Goal: Task Accomplishment & Management: Manage account settings

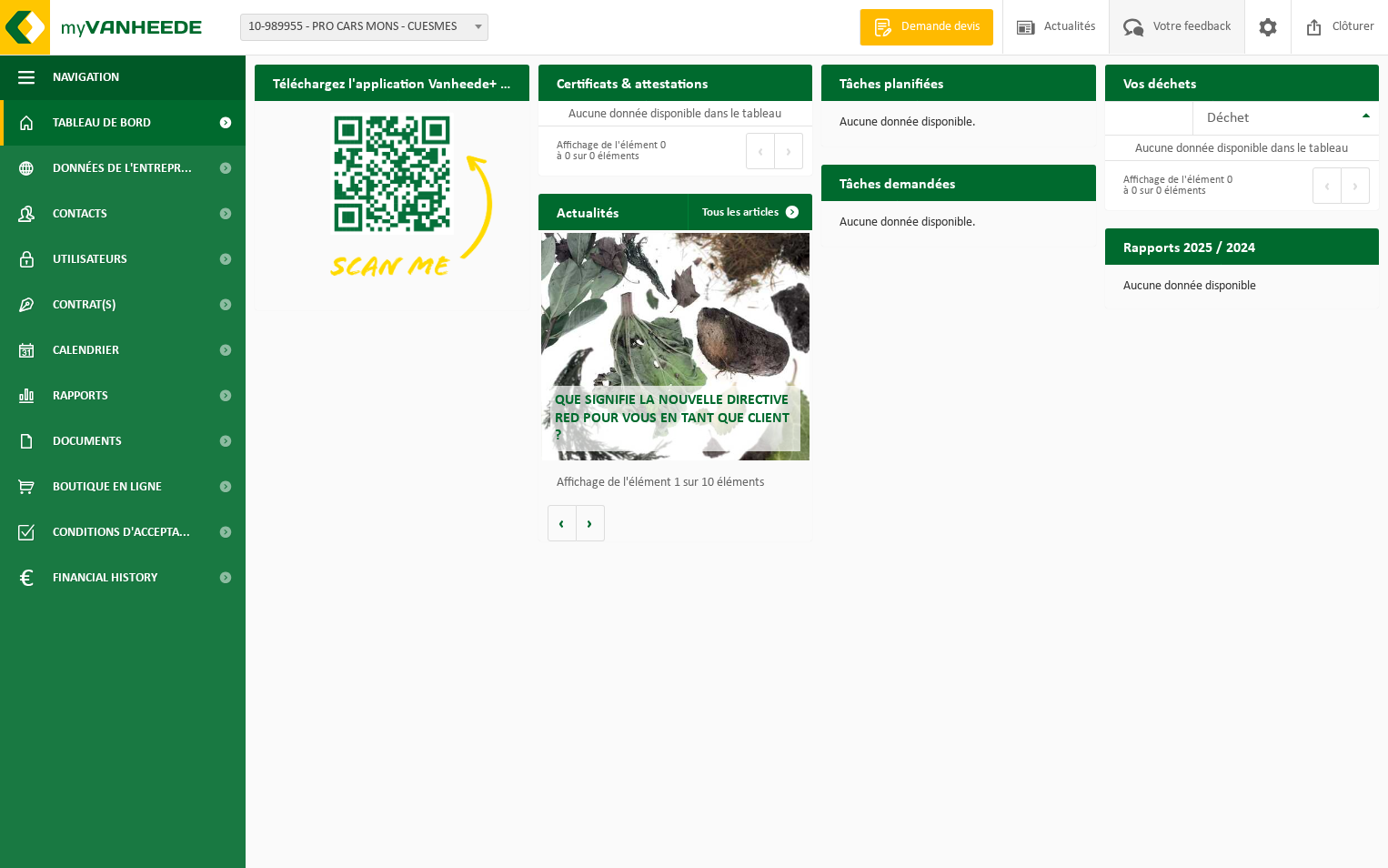
click at [1146, 19] on span at bounding box center [1133, 26] width 30 height 54
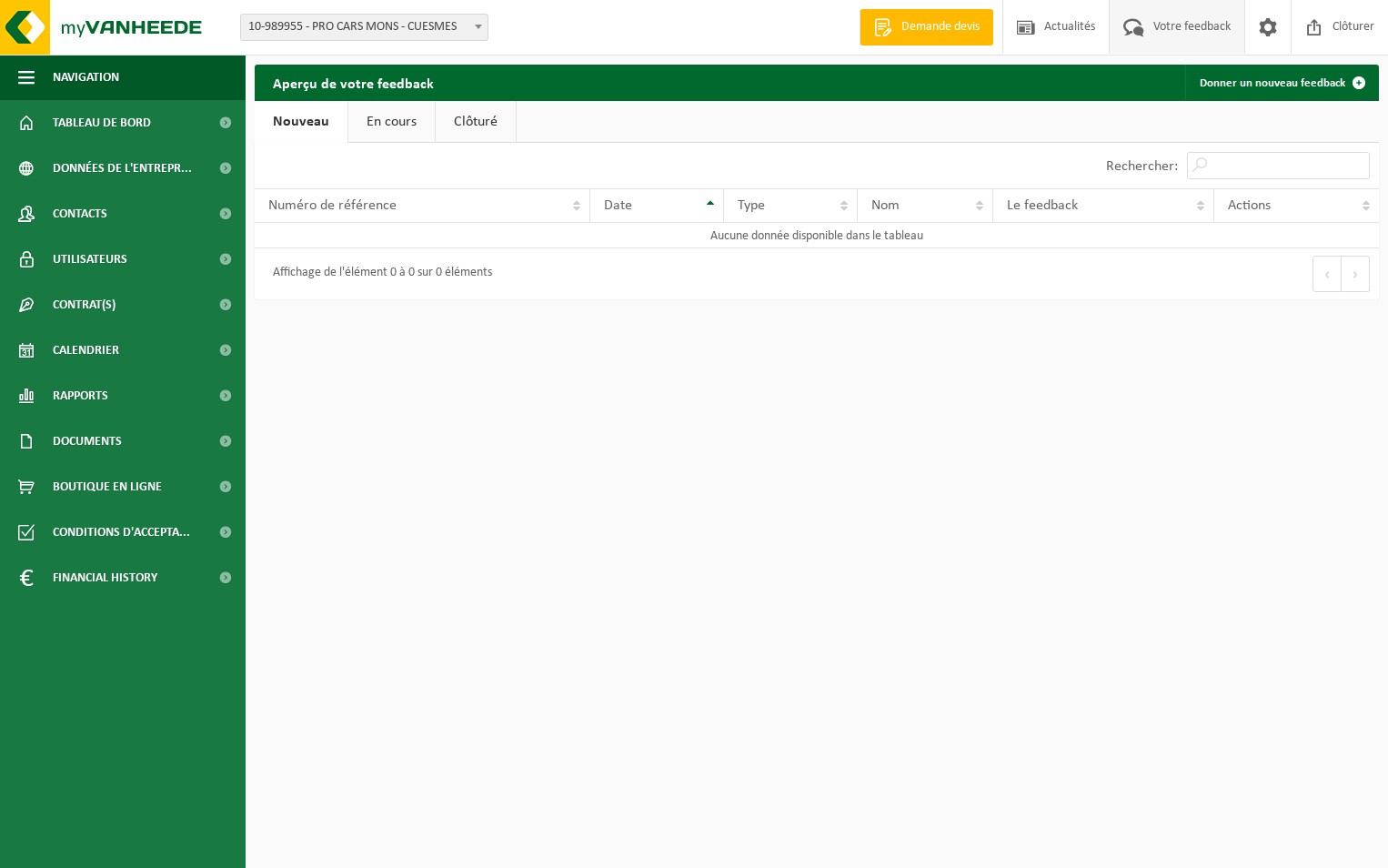
click at [474, 26] on span at bounding box center [478, 26] width 18 height 24
select select "153596"
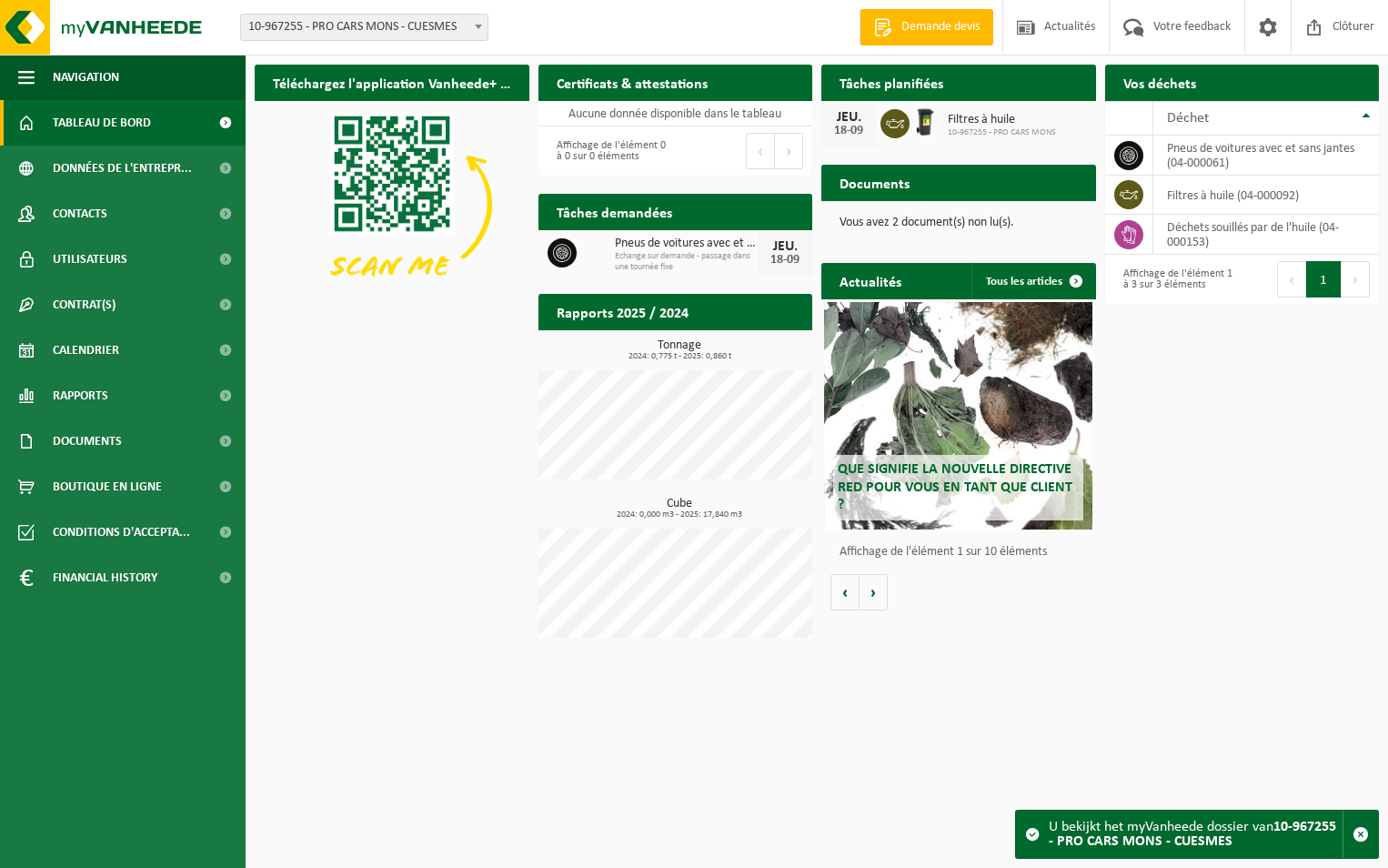
click at [969, 134] on span "10-967255 - PRO CARS MONS" at bounding box center [1001, 133] width 108 height 11
click at [1181, 162] on td "pneus de voitures avec et sans jantes (04-000061)" at bounding box center [1266, 156] width 227 height 40
click at [1306, 113] on span "Demander un transport" at bounding box center [1286, 118] width 118 height 12
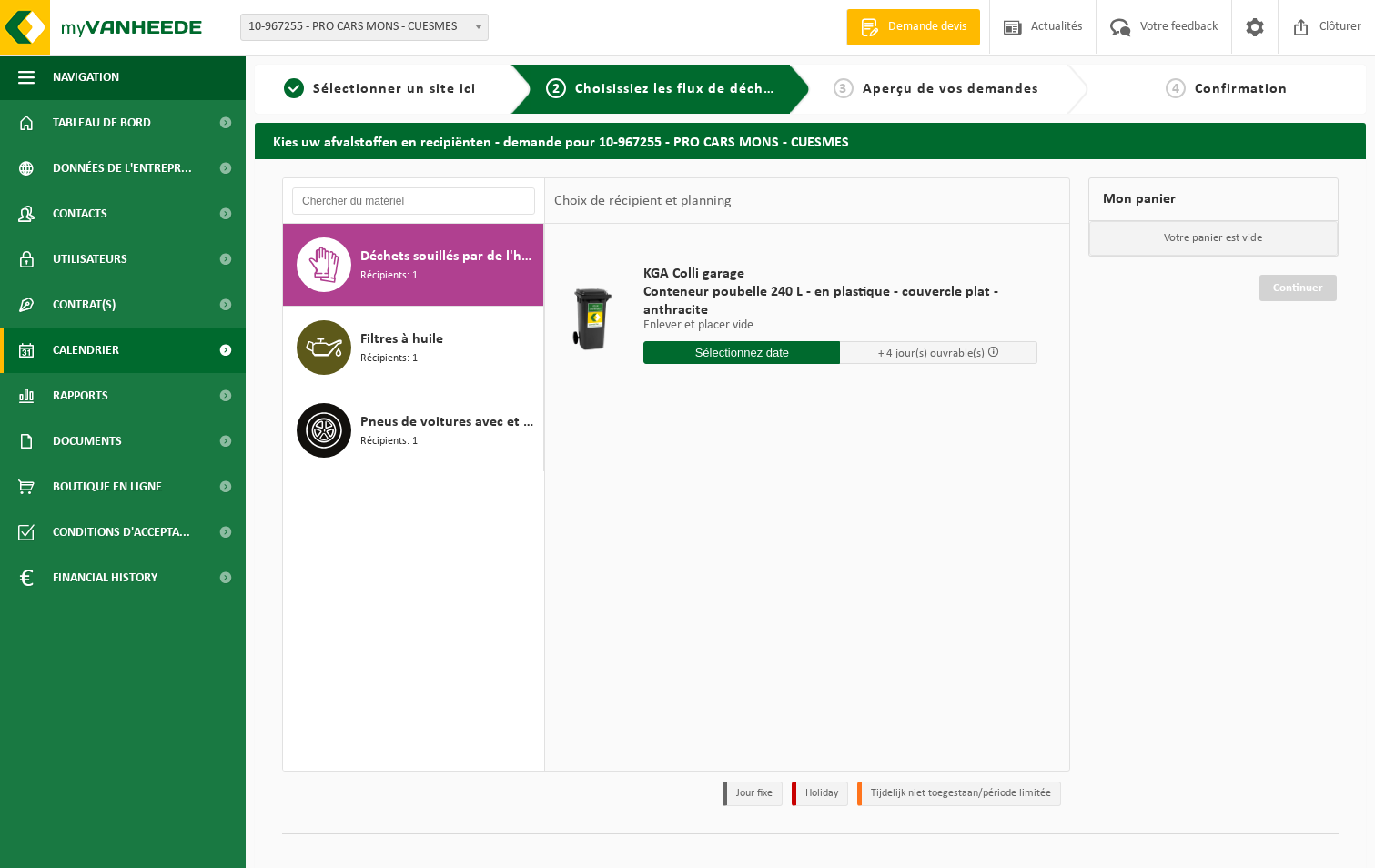
click at [140, 354] on link "Calendrier" at bounding box center [123, 350] width 246 height 46
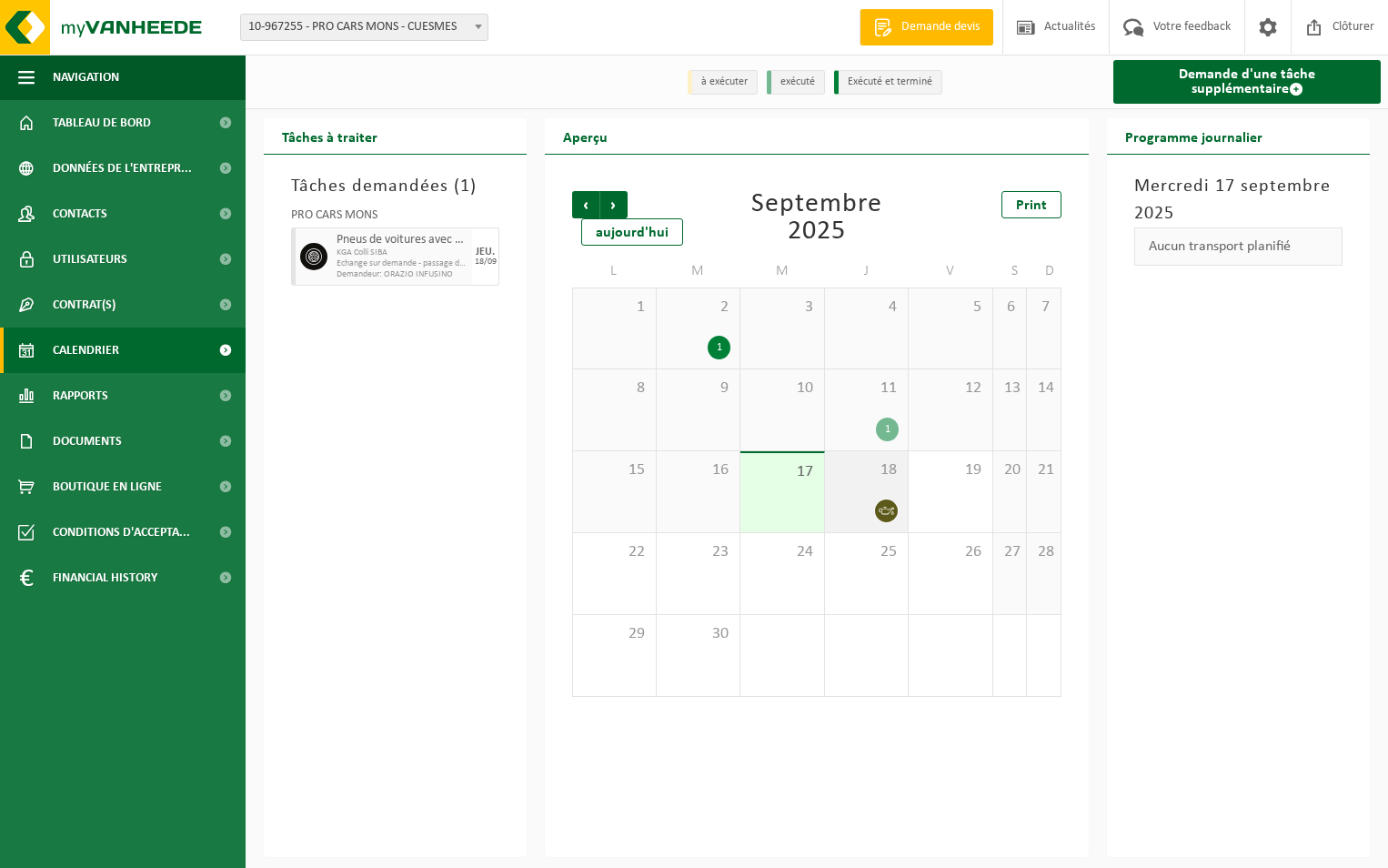
click at [883, 502] on span at bounding box center [886, 510] width 23 height 23
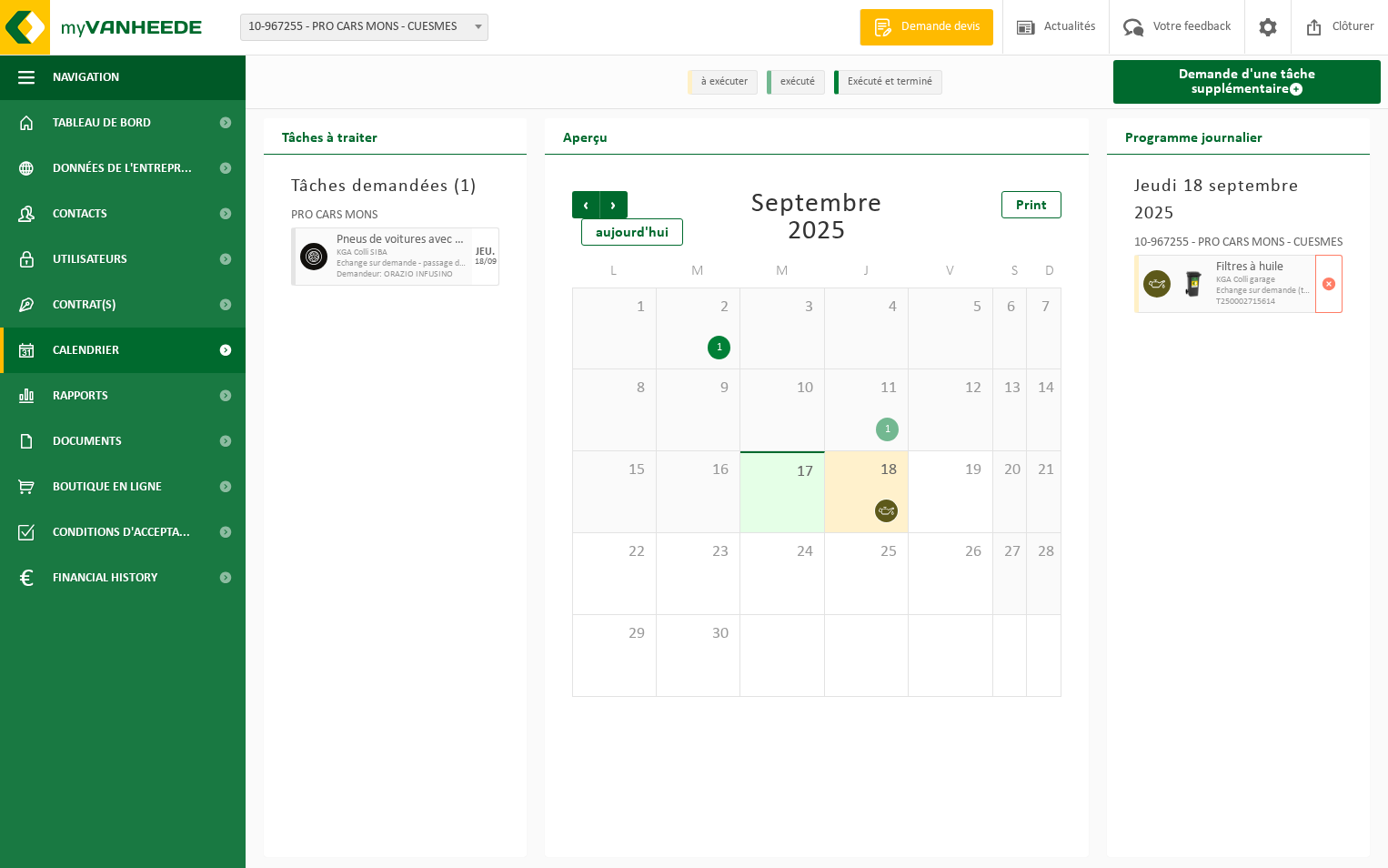
click at [1175, 256] on div at bounding box center [1193, 284] width 36 height 58
click at [1328, 266] on span "button" at bounding box center [1329, 284] width 15 height 36
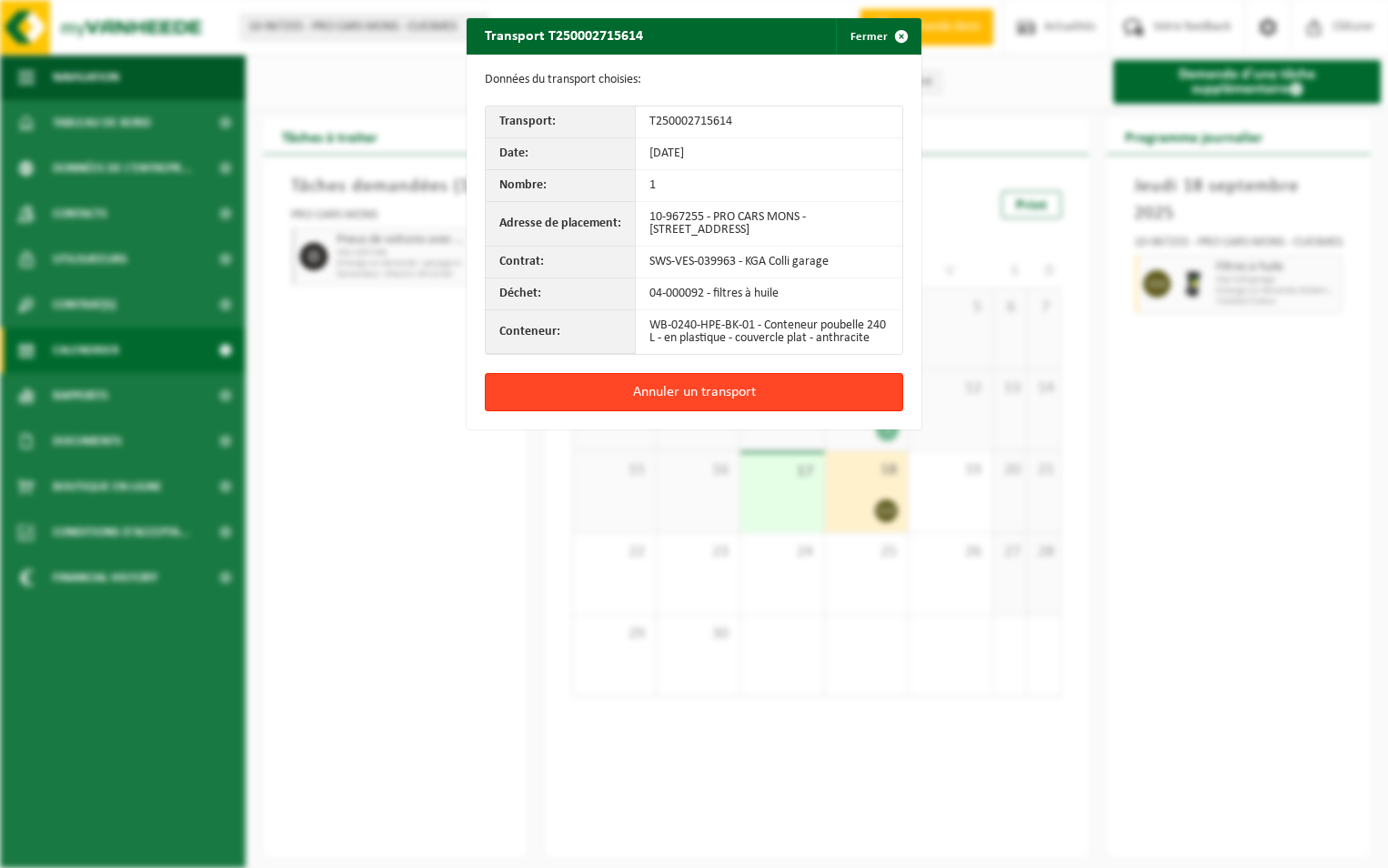
click at [639, 403] on button "Annuler un transport" at bounding box center [693, 392] width 418 height 38
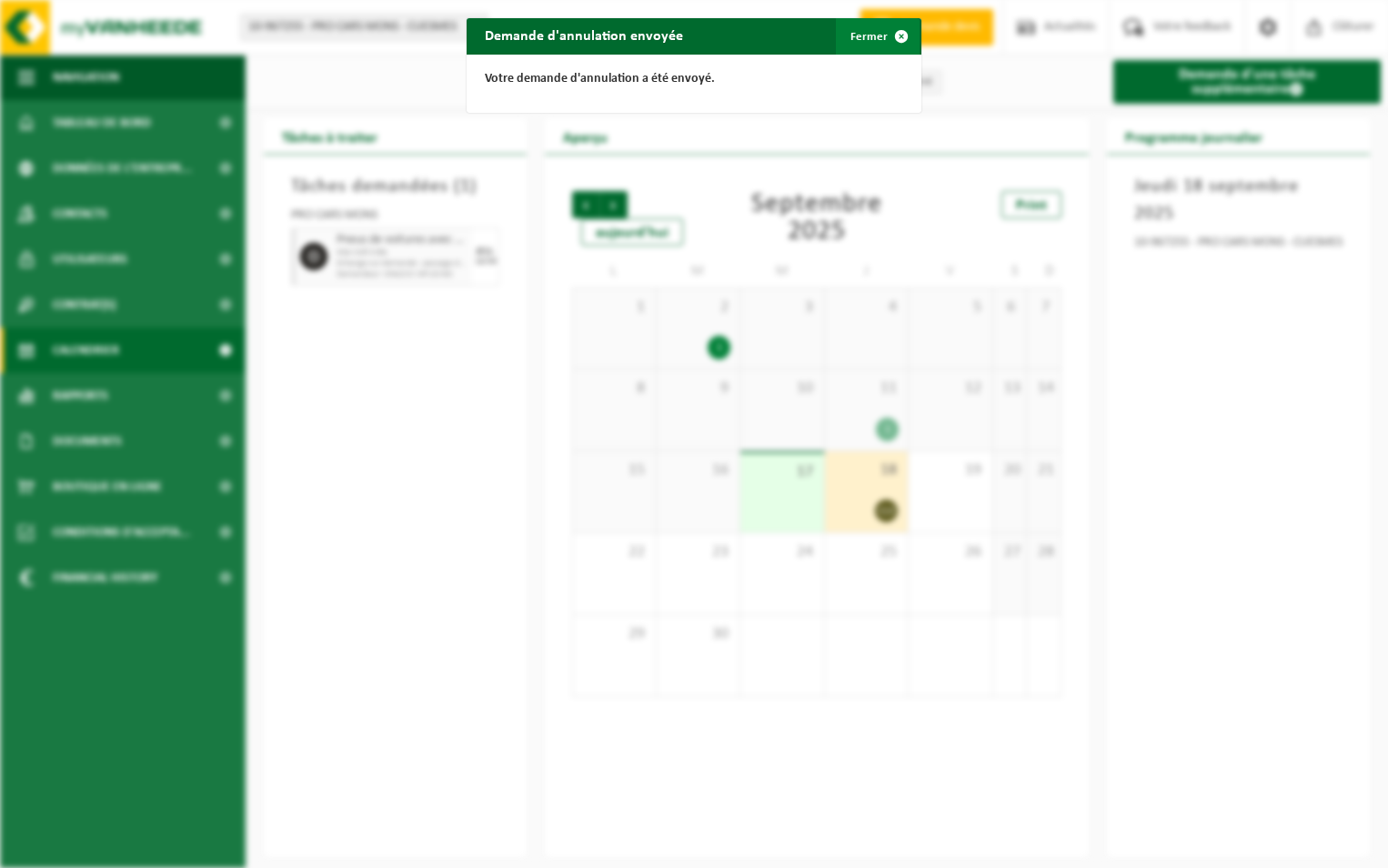
click at [893, 36] on span "button" at bounding box center [902, 36] width 36 height 36
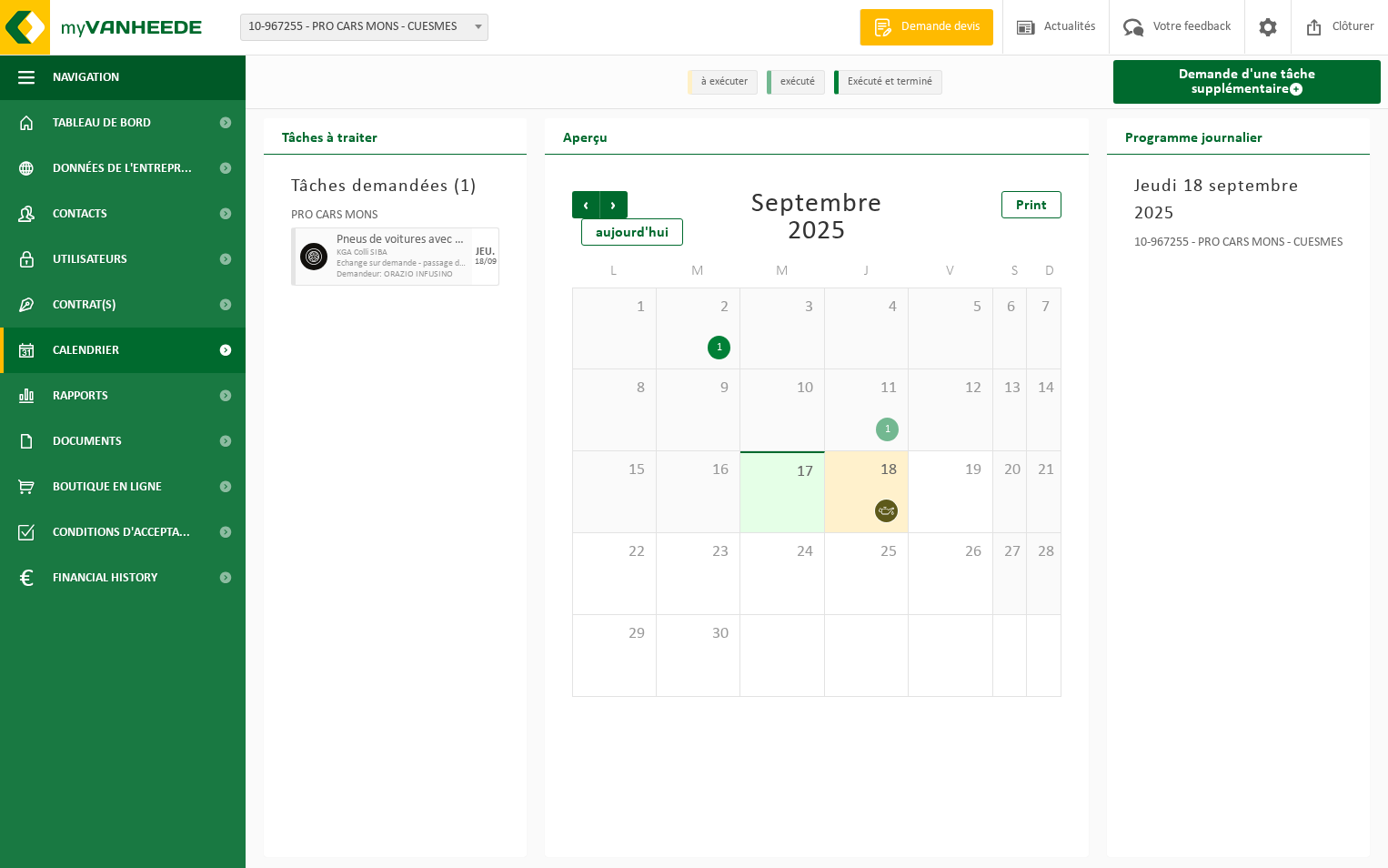
click at [429, 253] on span "KGA Colli SIBA" at bounding box center [402, 253] width 131 height 11
click at [452, 256] on span "KGA Colli SIBA" at bounding box center [402, 253] width 131 height 11
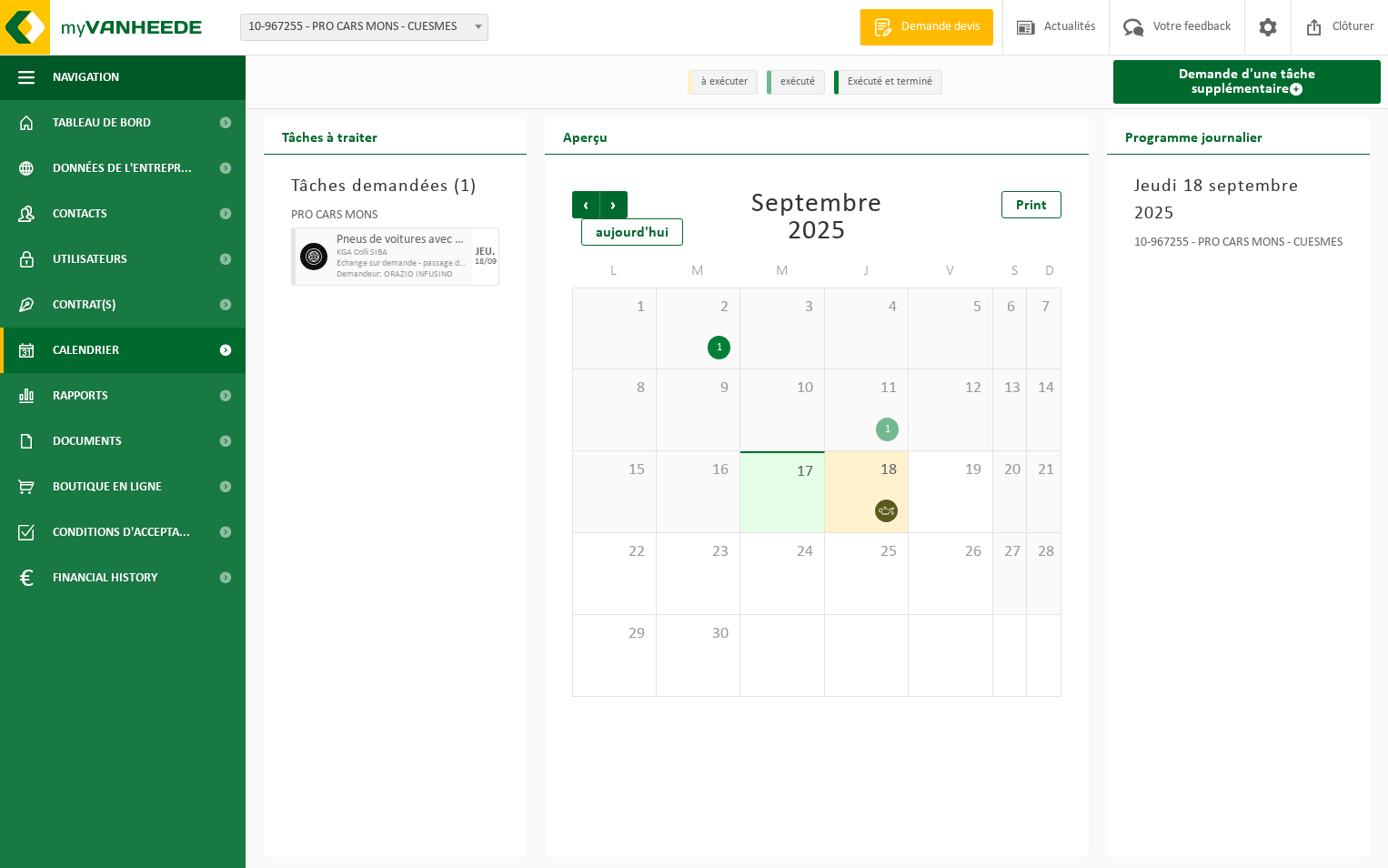
drag, startPoint x: 452, startPoint y: 256, endPoint x: 412, endPoint y: 394, distance: 143.7
click at [412, 394] on div "Tâches demandées ( 1 ) PRO CARS MONS Pneus de voitures avec et sans jantes KGA …" at bounding box center [395, 505] width 263 height 702
click at [874, 427] on div "1" at bounding box center [867, 429] width 66 height 24
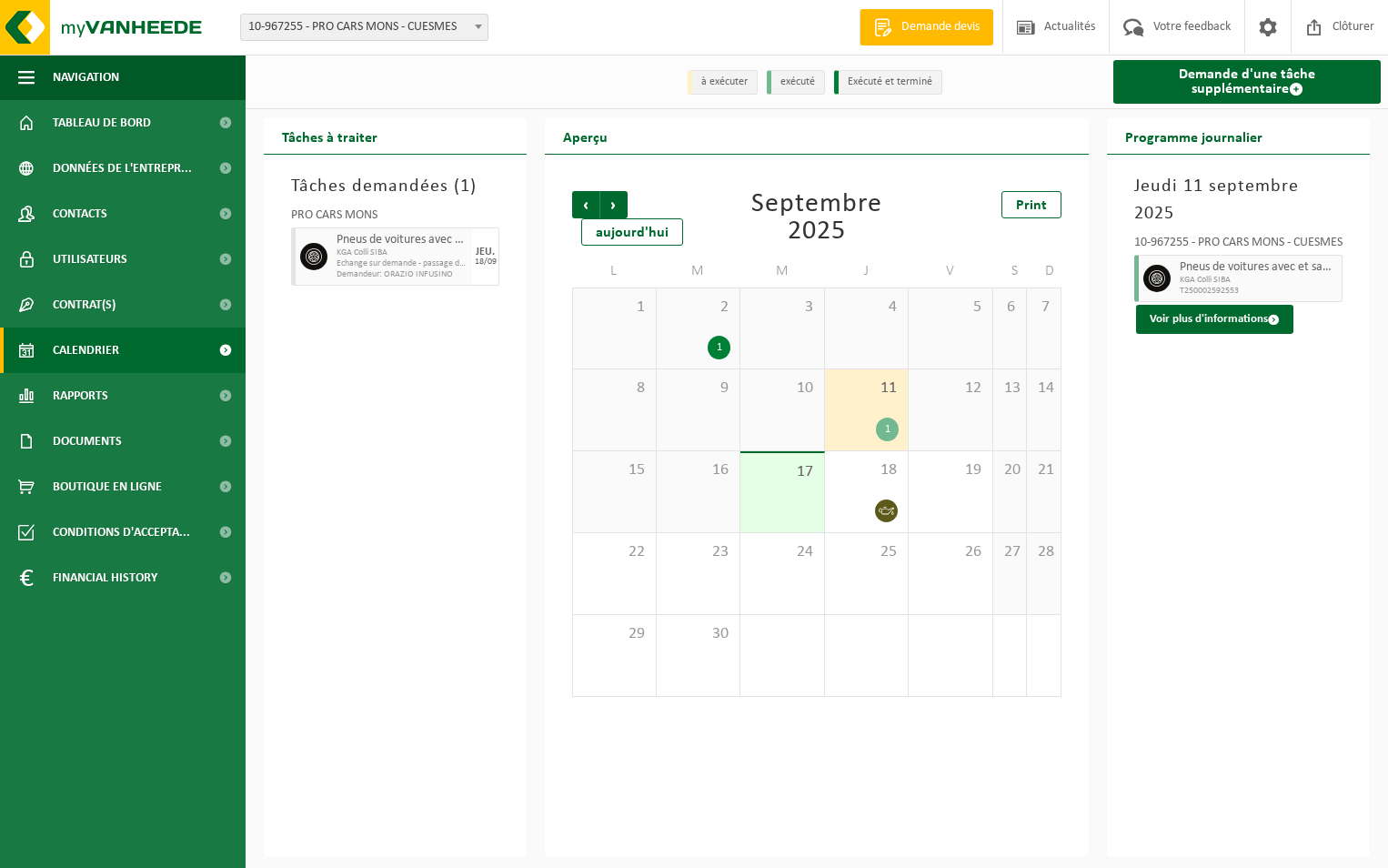
click at [710, 348] on div "1" at bounding box center [719, 347] width 23 height 24
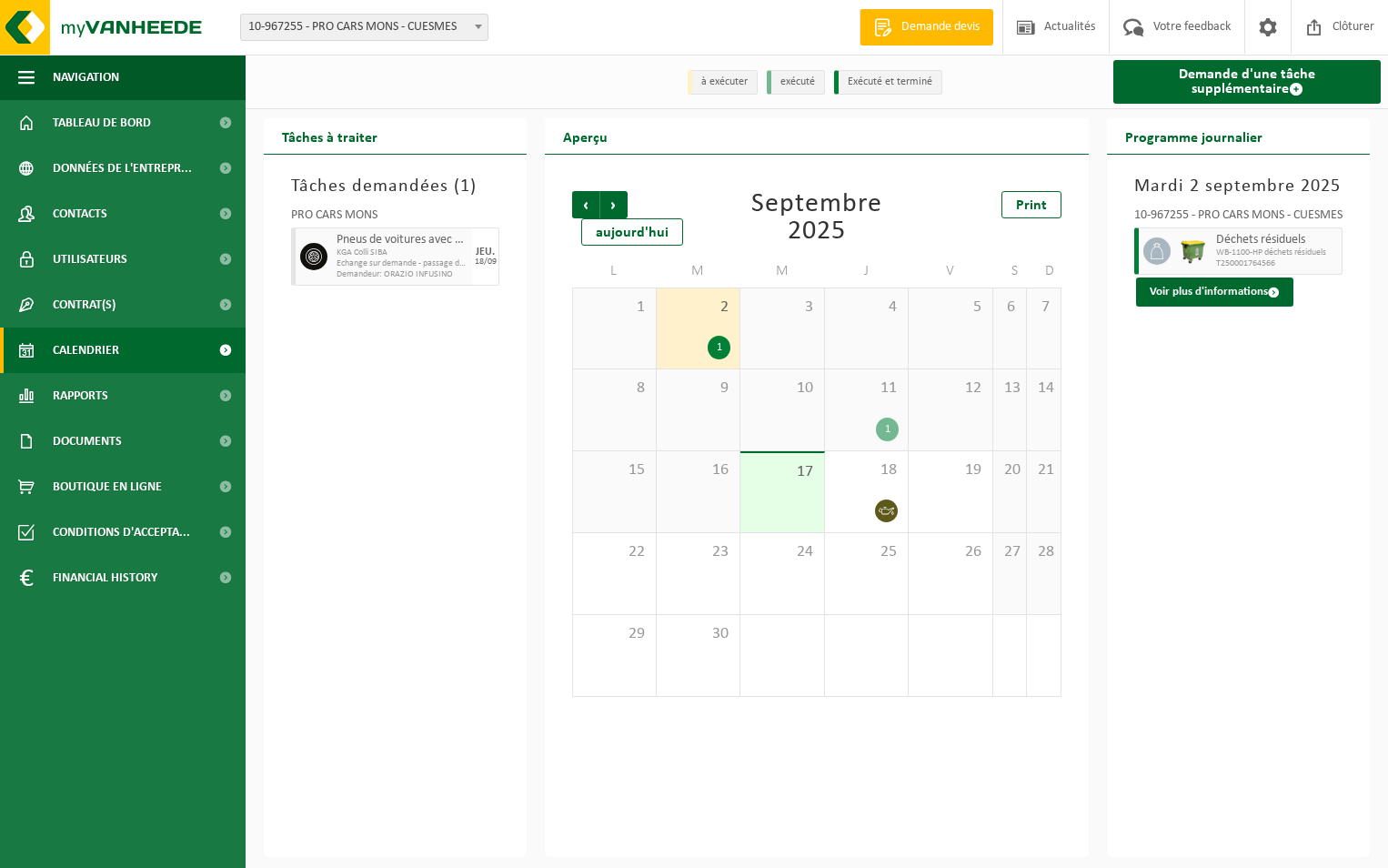
click at [888, 423] on div "1" at bounding box center [887, 429] width 23 height 24
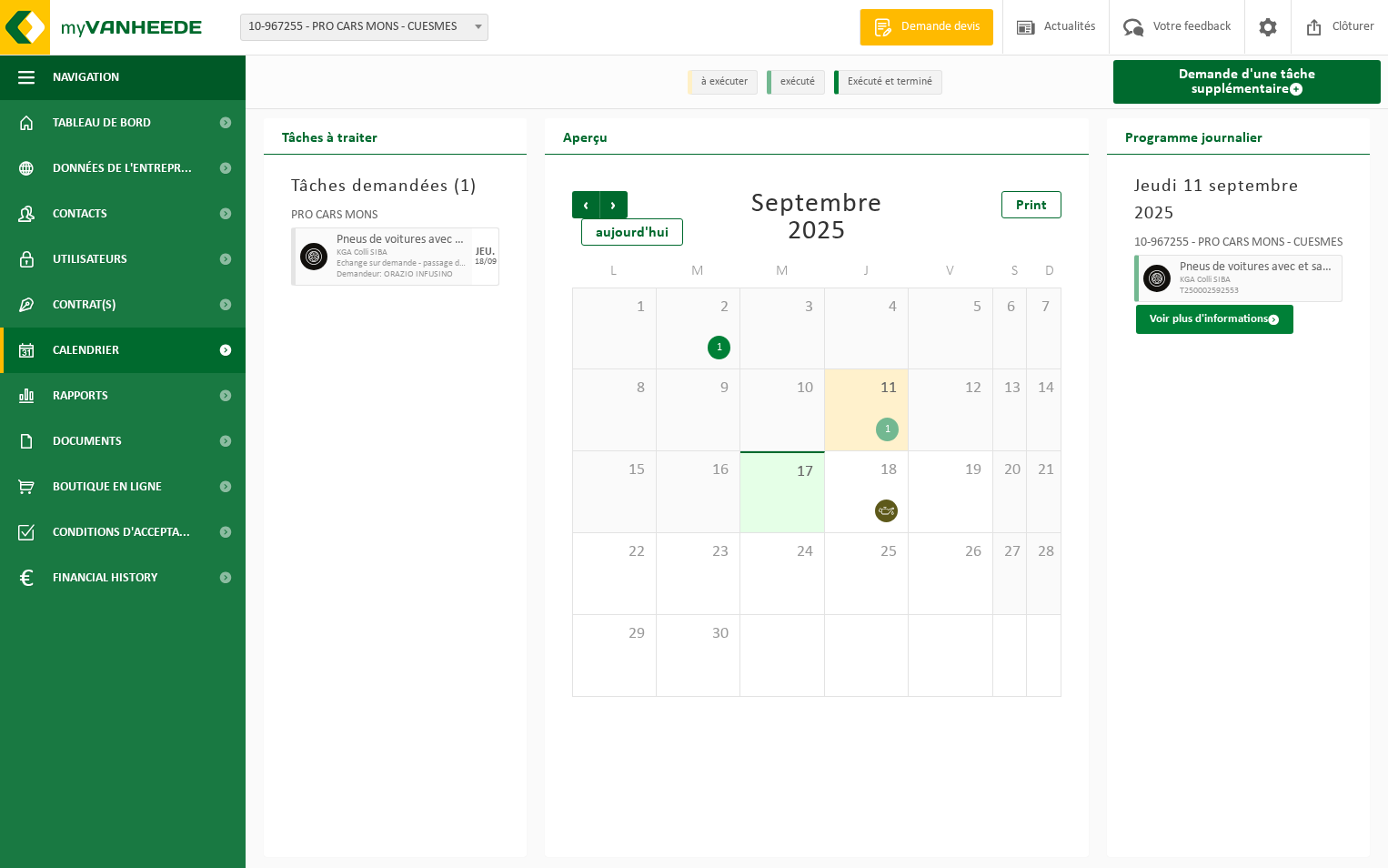
click at [1267, 304] on button "Voir plus d'informations" at bounding box center [1214, 319] width 158 height 29
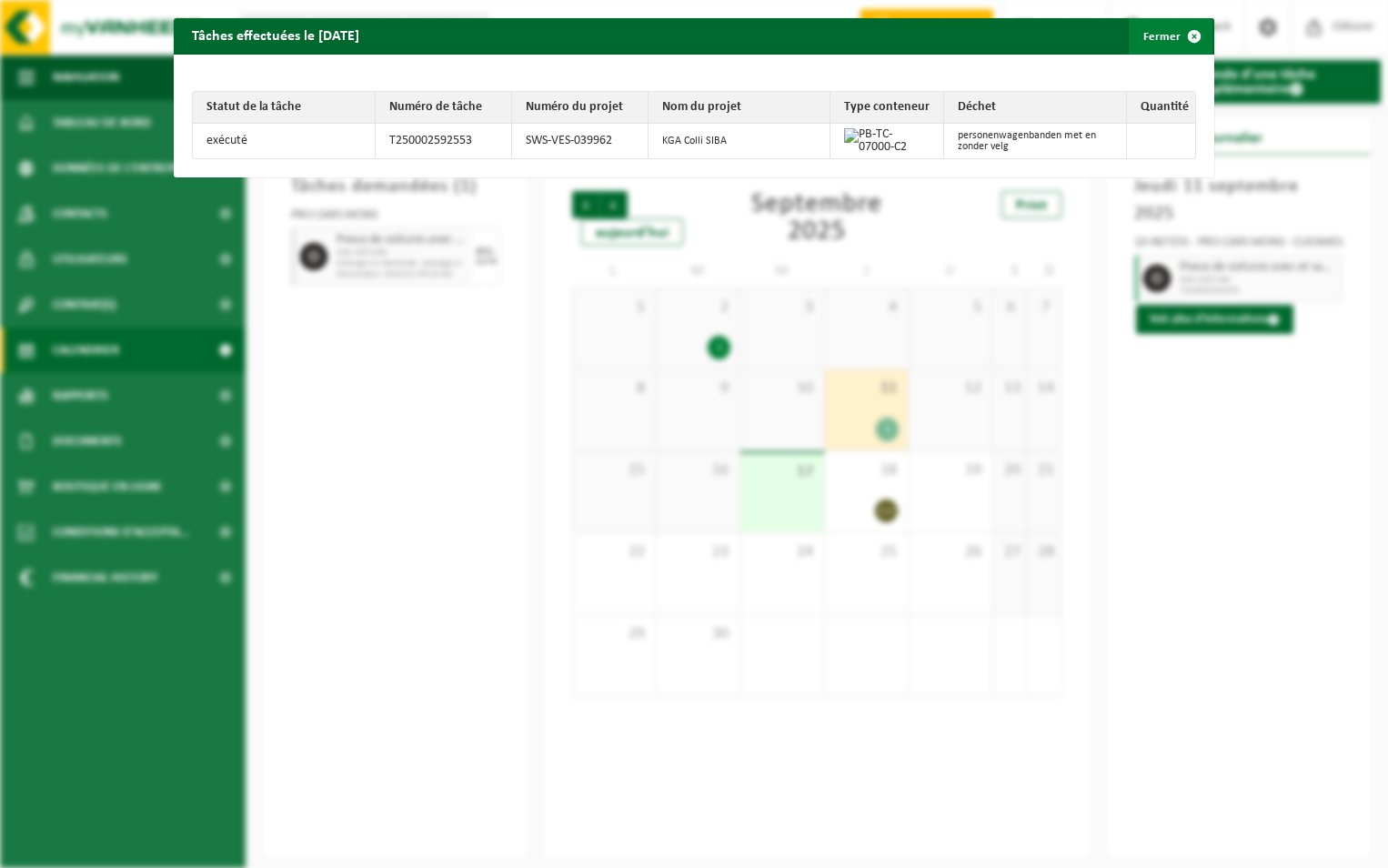
click at [1180, 29] on span "button" at bounding box center [1194, 36] width 36 height 36
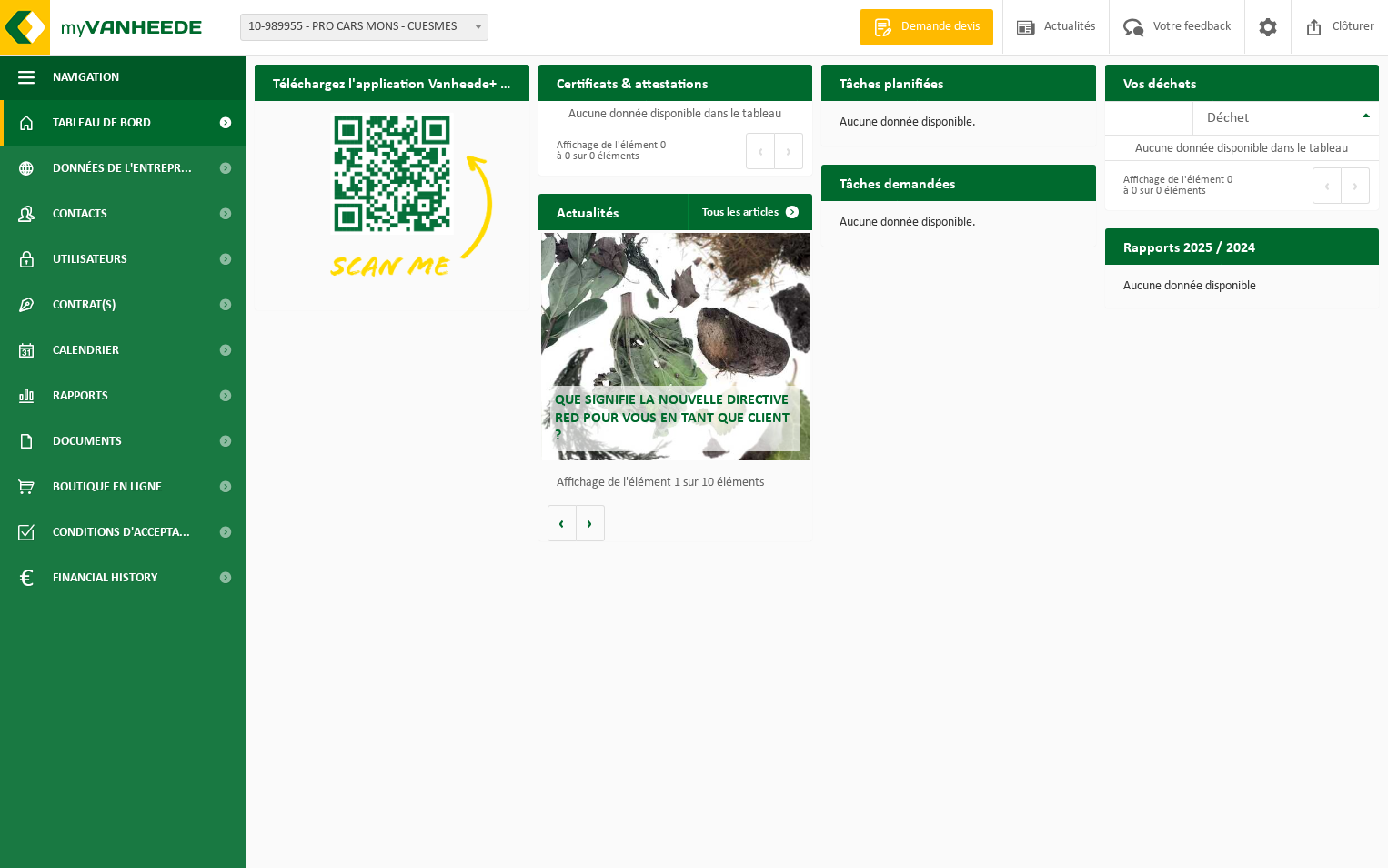
click at [220, 857] on ul "Navigation Demande devis Actualités Votre feedback Clôturer Tableau de bord Don…" at bounding box center [123, 461] width 246 height 813
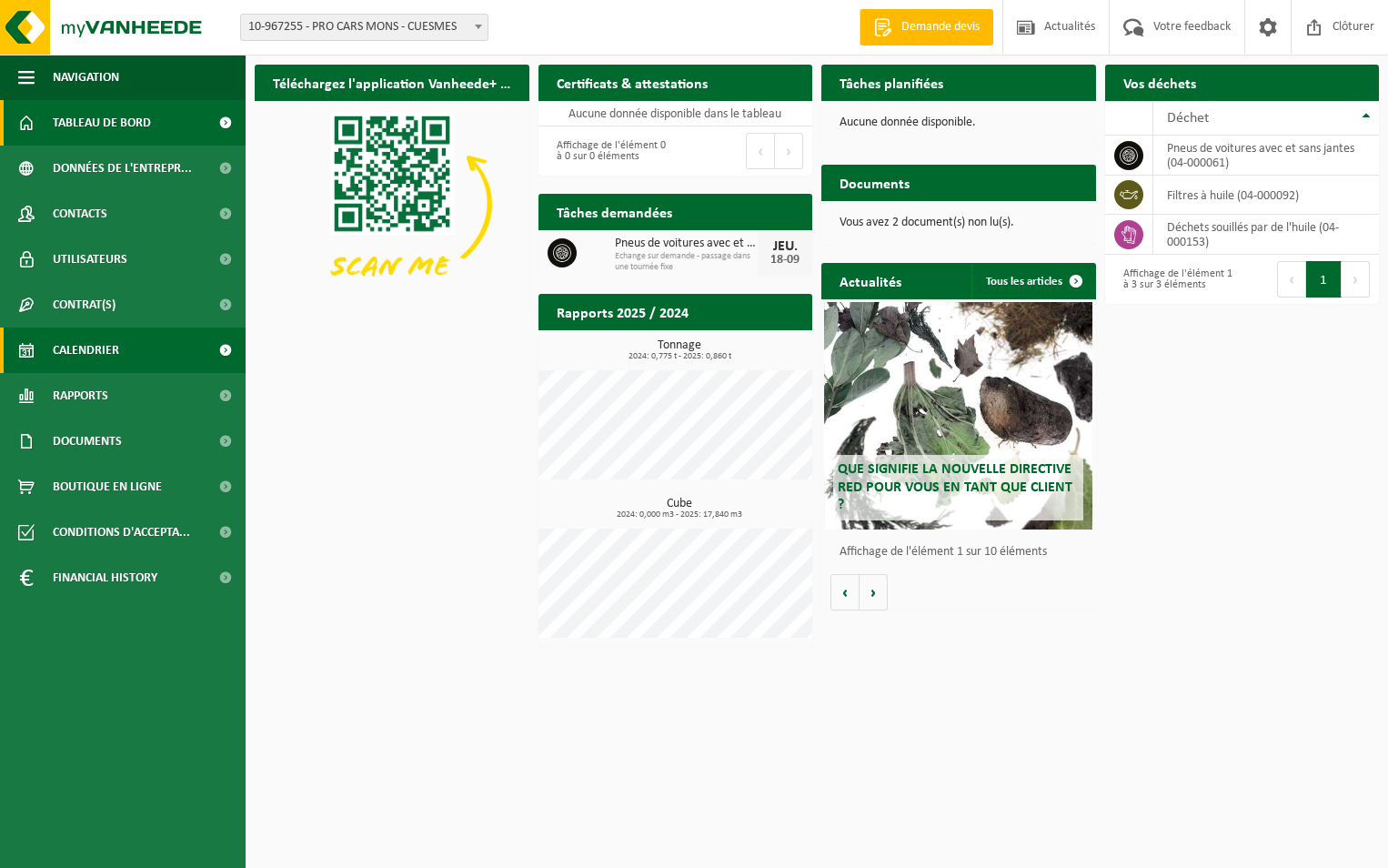
click at [128, 344] on link "Calendrier" at bounding box center [123, 350] width 246 height 46
